Goal: Transaction & Acquisition: Purchase product/service

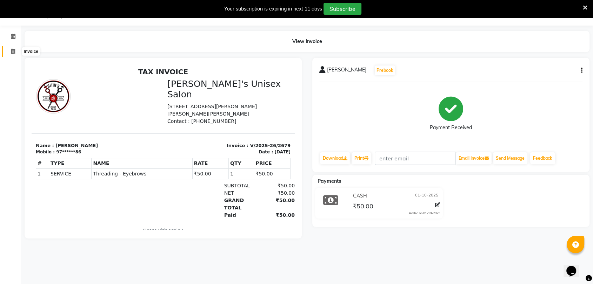
click at [14, 48] on span at bounding box center [13, 52] width 12 height 8
select select "service"
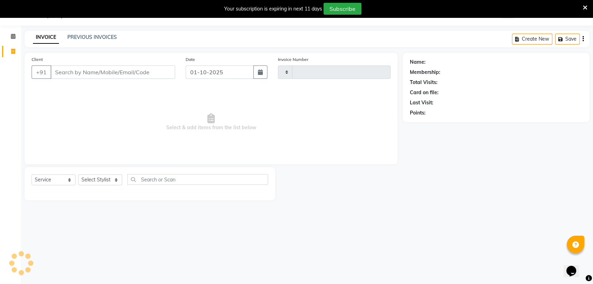
type input "2680"
select select "62"
click at [116, 72] on input "Client" at bounding box center [112, 72] width 124 height 13
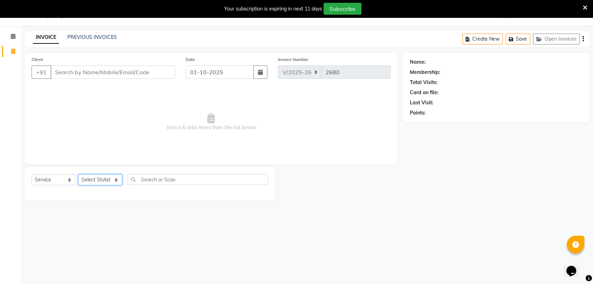
click at [107, 180] on select "Select Stylist AALAM Ankita DEEPA Gauri Meenakshi NEHA Nitin Prajakta Reception…" at bounding box center [100, 180] width 44 height 11
select select "47432"
click at [78, 175] on select "Select Stylist AALAM Ankita DEEPA Gauri Meenakshi NEHA Nitin Prajakta Reception…" at bounding box center [100, 180] width 44 height 11
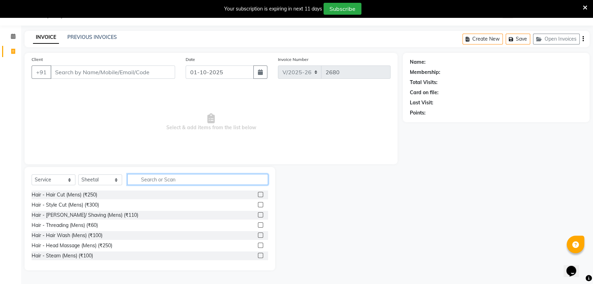
click at [167, 178] on input "text" at bounding box center [197, 179] width 141 height 11
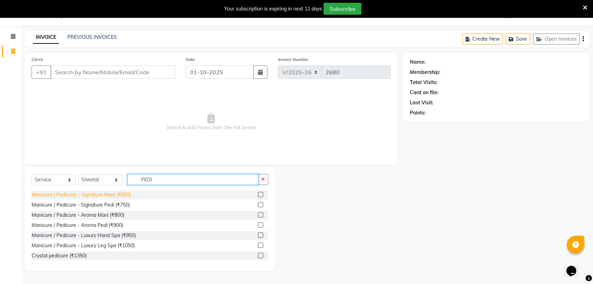
type input "PEDI"
click at [125, 195] on div "Manicure / Pedicure - Signature Mani (₹650)" at bounding box center [81, 194] width 99 height 7
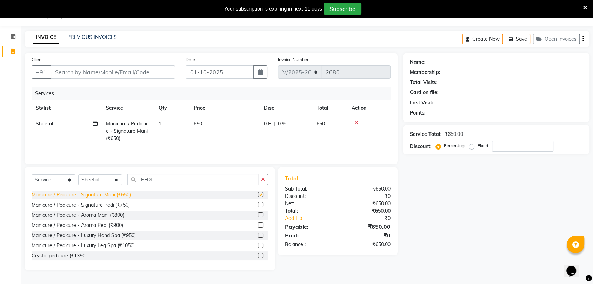
checkbox input "false"
click at [122, 205] on div "Manicure / Pedicure - Signature Pedi (₹750)" at bounding box center [81, 205] width 98 height 7
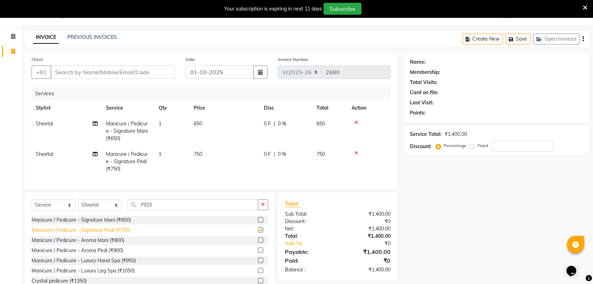
checkbox input "false"
click at [160, 208] on input "PEDI" at bounding box center [192, 205] width 131 height 11
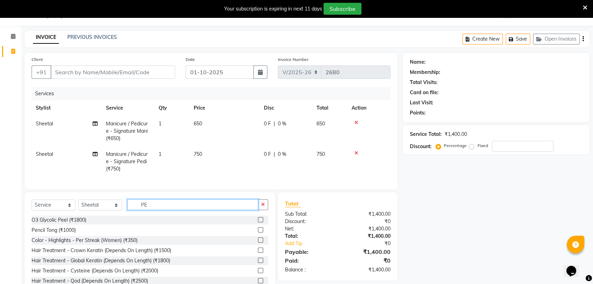
type input "P"
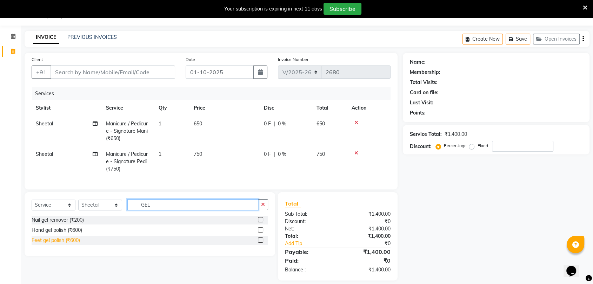
type input "GEL"
click at [77, 244] on div "Feet gel polish (₹600)" at bounding box center [56, 240] width 48 height 7
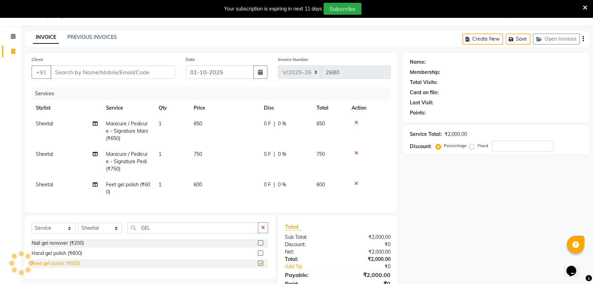
checkbox input "false"
click at [77, 256] on div "Hand gel polish (₹600)" at bounding box center [57, 253] width 50 height 7
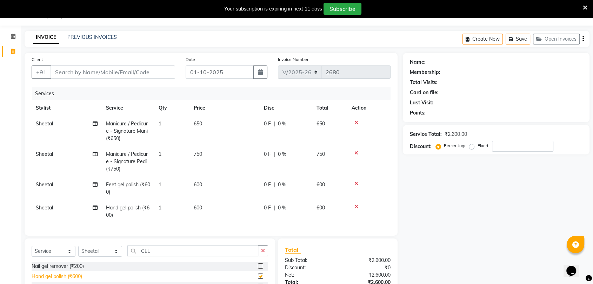
checkbox input "false"
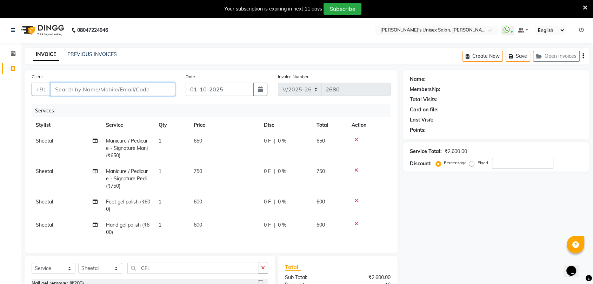
click at [148, 90] on input "Client" at bounding box center [112, 89] width 124 height 13
type input "9"
type input "0"
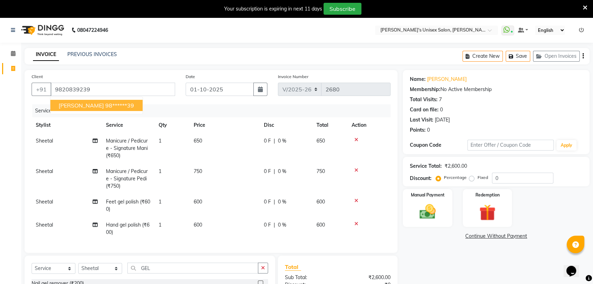
click at [87, 102] on span "MEGHA POTNIS" at bounding box center [81, 105] width 45 height 7
type input "98******39"
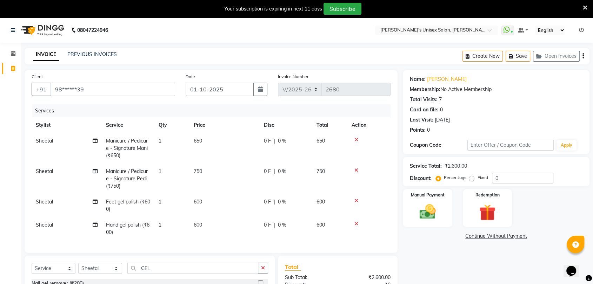
scroll to position [76, 0]
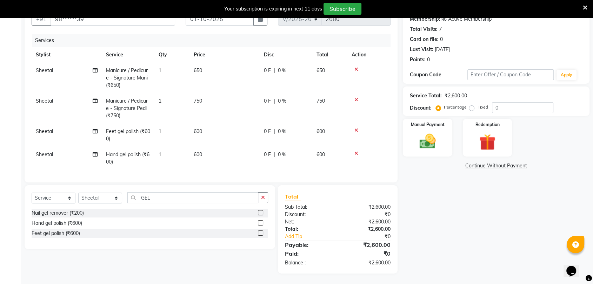
click at [43, 67] on span "Sheetal" at bounding box center [44, 70] width 17 height 6
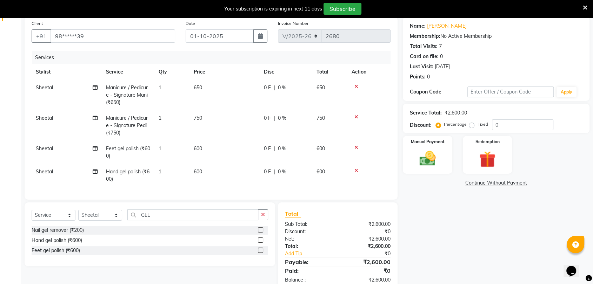
select select "47432"
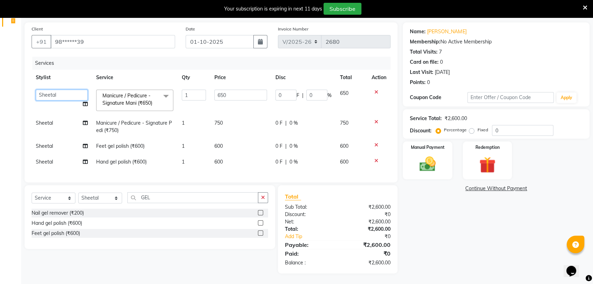
click at [66, 91] on select "AALAM Ankita DEEPA Gauri Meenakshi NEHA Nitin Prajakta Reception 1 Reception 2 …" at bounding box center [62, 95] width 52 height 11
select select "2429"
click at [51, 159] on span "Sheetal" at bounding box center [44, 162] width 17 height 6
select select "47432"
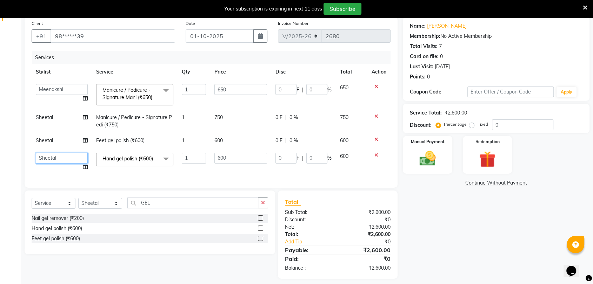
click at [68, 159] on select "AALAM Ankita DEEPA Gauri Meenakshi NEHA Nitin Prajakta Reception 1 Reception 2 …" at bounding box center [62, 158] width 52 height 11
select select "2429"
click at [435, 198] on div "Name: Megha Potnis Membership: No Active Membership Total Visits: 7 Card on fil…" at bounding box center [499, 148] width 192 height 262
click at [433, 165] on img at bounding box center [426, 159] width 27 height 20
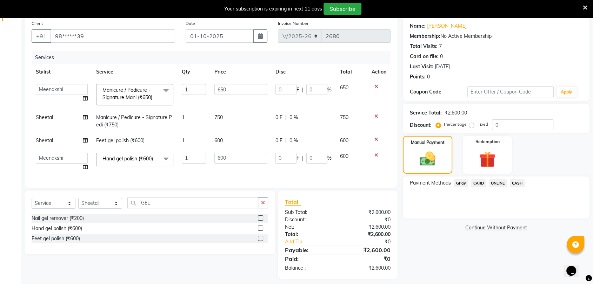
click at [480, 183] on span "CARD" at bounding box center [478, 184] width 15 height 8
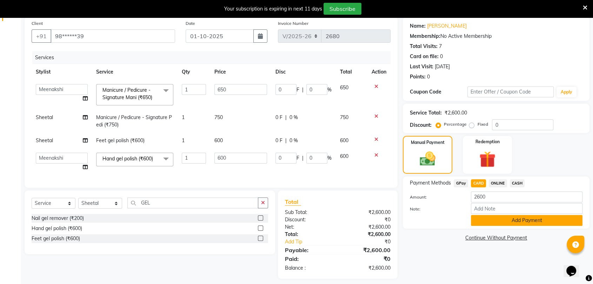
click at [510, 223] on button "Add Payment" at bounding box center [526, 220] width 111 height 11
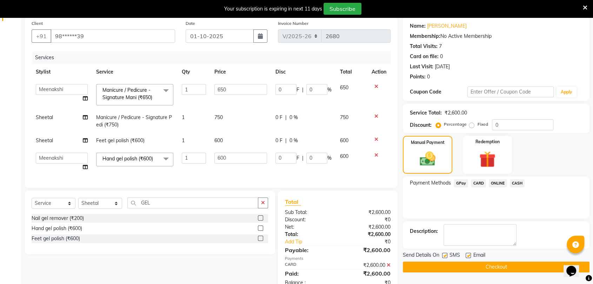
click at [511, 265] on button "Checkout" at bounding box center [496, 267] width 187 height 11
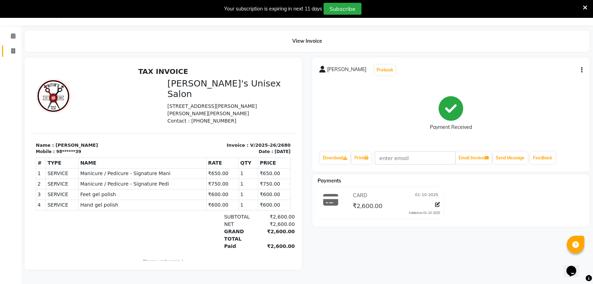
click at [15, 50] on span at bounding box center [13, 51] width 12 height 8
select select "62"
select select "service"
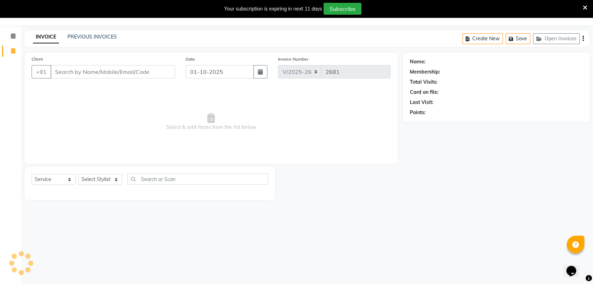
scroll to position [17, 0]
click at [15, 50] on span at bounding box center [13, 52] width 12 height 8
select select "62"
select select "service"
click at [15, 50] on span at bounding box center [13, 52] width 12 height 8
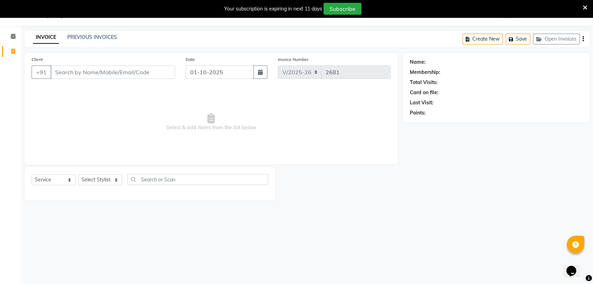
select select "service"
type input "2681"
select select "62"
click at [557, 40] on button "Open Invoices" at bounding box center [556, 39] width 47 height 11
click at [535, 38] on button "Create New" at bounding box center [532, 39] width 40 height 11
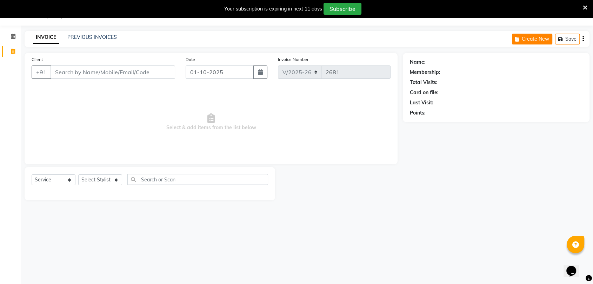
select select "service"
type input "2681"
select select "62"
click at [104, 35] on link "PREVIOUS INVOICES" at bounding box center [91, 37] width 49 height 6
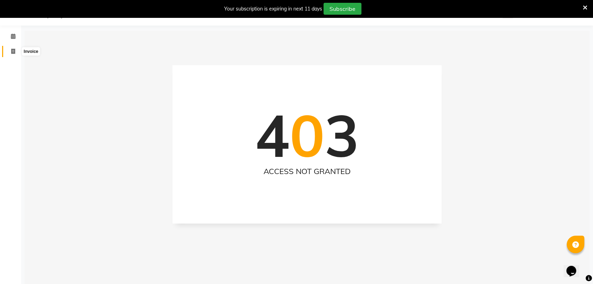
click at [13, 49] on icon at bounding box center [13, 51] width 4 height 5
select select "62"
select select "service"
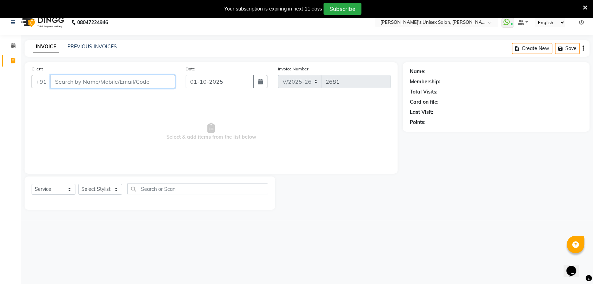
scroll to position [9, 0]
click at [104, 190] on select "Select Stylist AALAM Ankita DEEPA Gauri Meenakshi NEHA Nitin Prajakta Reception…" at bounding box center [100, 188] width 44 height 11
select select "32881"
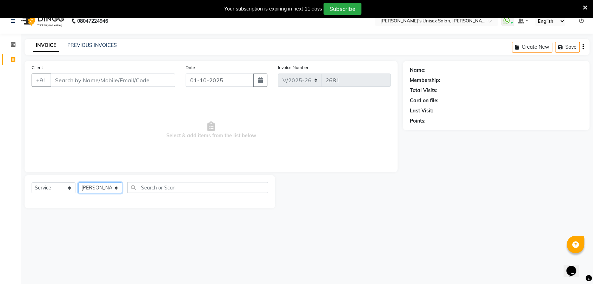
click at [78, 183] on select "Select Stylist AALAM Ankita DEEPA Gauri Meenakshi NEHA Nitin Prajakta Reception…" at bounding box center [100, 188] width 44 height 11
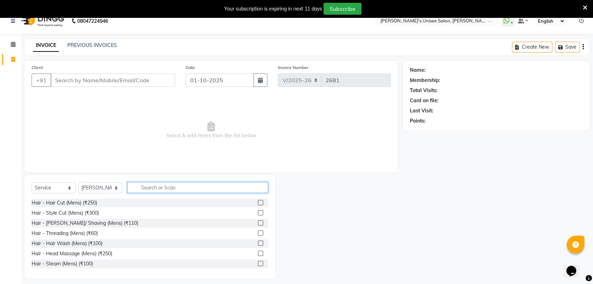
click at [160, 186] on input "text" at bounding box center [197, 187] width 141 height 11
type input "THREA"
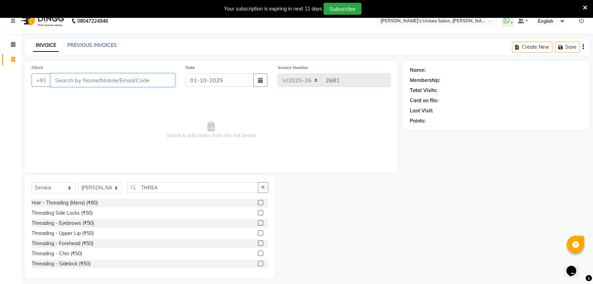
click at [112, 79] on input "Client" at bounding box center [112, 80] width 124 height 13
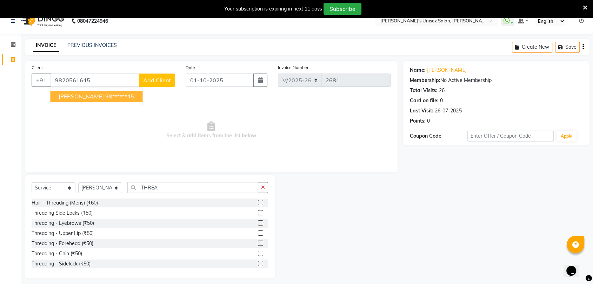
click at [94, 96] on span "SONALI BHANGLE" at bounding box center [81, 96] width 45 height 7
type input "98******45"
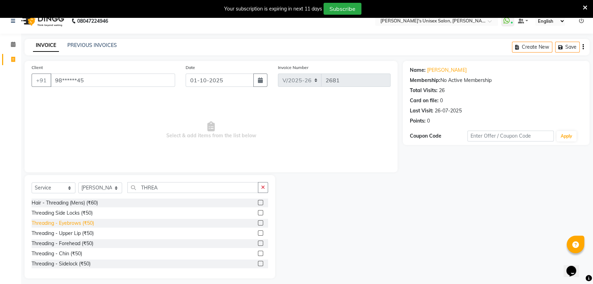
click at [74, 225] on div "Threading - Eyebrows (₹50)" at bounding box center [63, 223] width 62 height 7
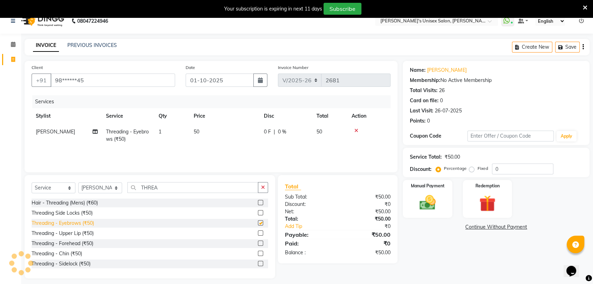
checkbox input "false"
click at [76, 244] on div "Threading - Forehead (₹50)" at bounding box center [63, 243] width 62 height 7
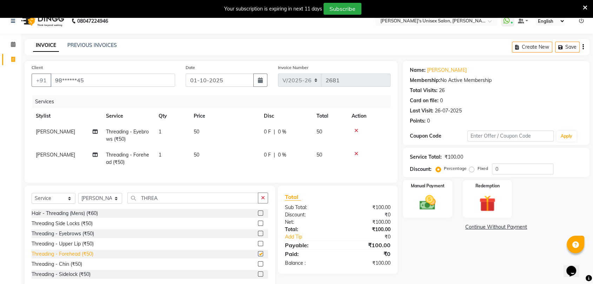
checkbox input "false"
click at [170, 204] on input "THREA" at bounding box center [192, 198] width 131 height 11
type input "T"
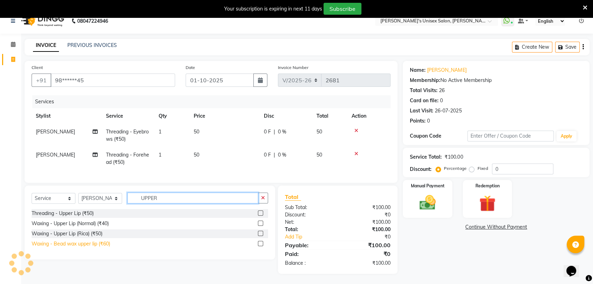
type input "UPPER"
click at [72, 248] on div "Waxing - Bead wax upper lip (₹60)" at bounding box center [71, 244] width 79 height 7
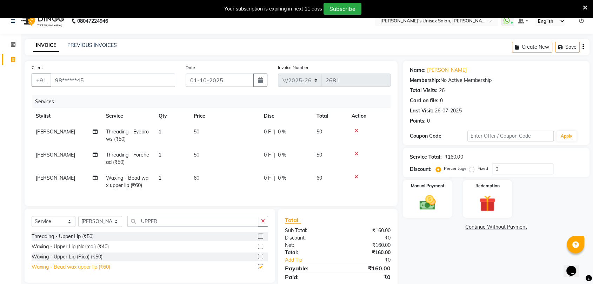
checkbox input "false"
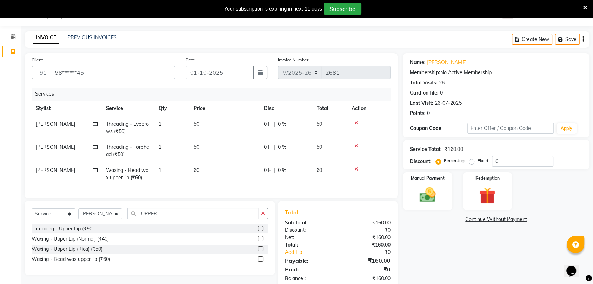
scroll to position [17, 0]
click at [425, 197] on img at bounding box center [426, 195] width 27 height 20
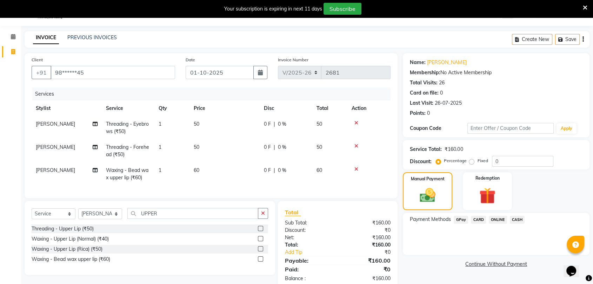
click at [462, 219] on span "GPay" at bounding box center [460, 220] width 14 height 8
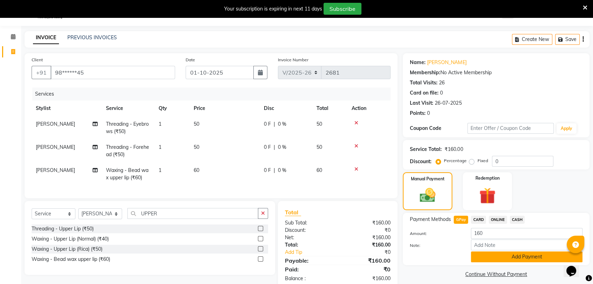
click at [489, 259] on button "Add Payment" at bounding box center [526, 257] width 111 height 11
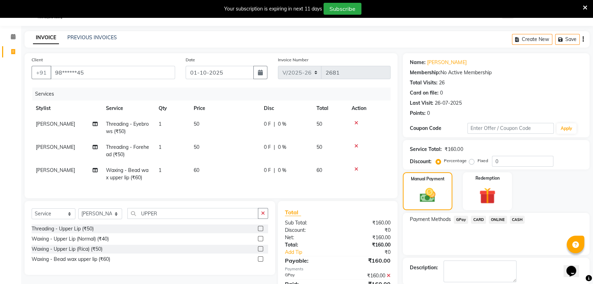
scroll to position [53, 0]
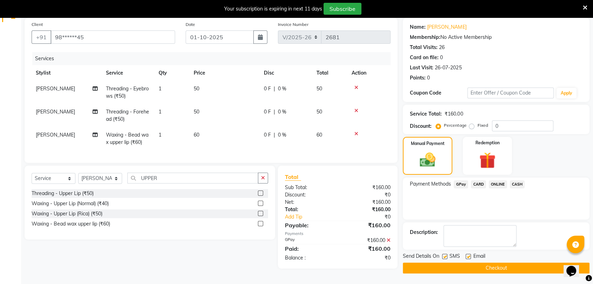
click at [488, 265] on button "Checkout" at bounding box center [496, 268] width 187 height 11
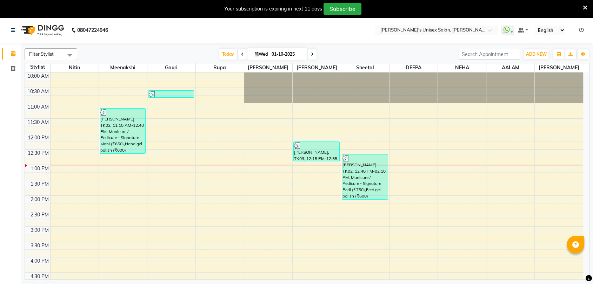
click at [581, 29] on icon at bounding box center [581, 30] width 5 height 5
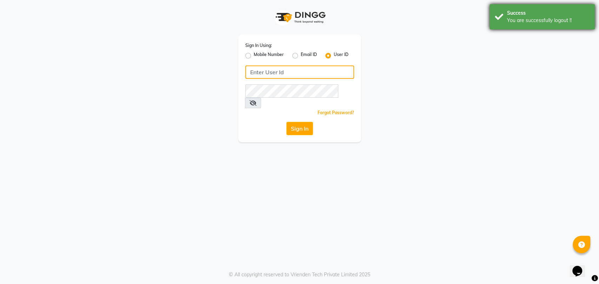
type input "5533992244"
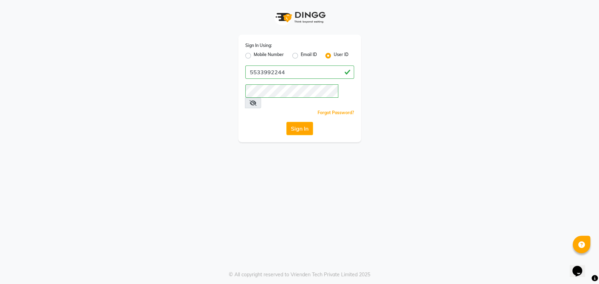
click at [253, 55] on label "Mobile Number" at bounding box center [268, 56] width 30 height 8
click at [253, 55] on input "Mobile Number" at bounding box center [255, 54] width 5 height 5
radio input "true"
radio input "false"
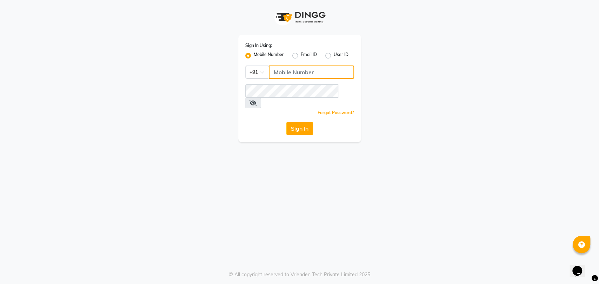
click at [284, 72] on input "Username" at bounding box center [311, 72] width 85 height 13
type input "9967799241"
click at [438, 103] on div "Sign In Using: Mobile Number Email ID User ID Country Code × [PHONE_NUMBER] Rem…" at bounding box center [300, 71] width 400 height 142
click at [300, 122] on button "Sign In" at bounding box center [299, 128] width 27 height 13
